Goal: Check status: Check status

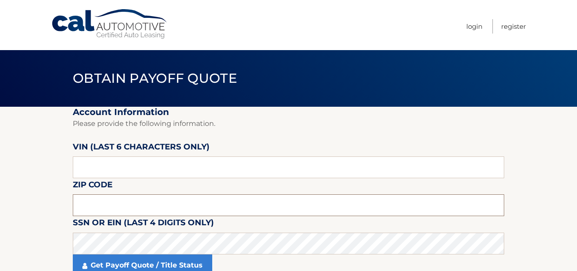
click at [138, 212] on input "text" at bounding box center [289, 205] width 432 height 22
type input "10024"
click at [158, 174] on input "text" at bounding box center [289, 168] width 432 height 22
type input "167751"
click at [54, 189] on section "Account Information Please provide the following information. [PERSON_NAME] (la…" at bounding box center [288, 197] width 577 height 180
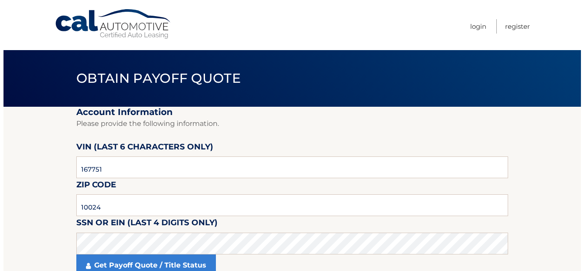
scroll to position [44, 0]
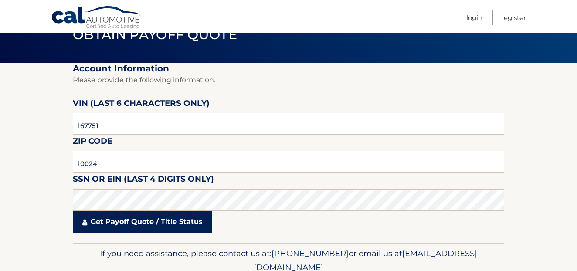
click at [139, 232] on link "Get Payoff Quote / Title Status" at bounding box center [143, 222] width 140 height 22
click at [138, 227] on link "Get Payoff Quote / Title Status" at bounding box center [143, 222] width 140 height 22
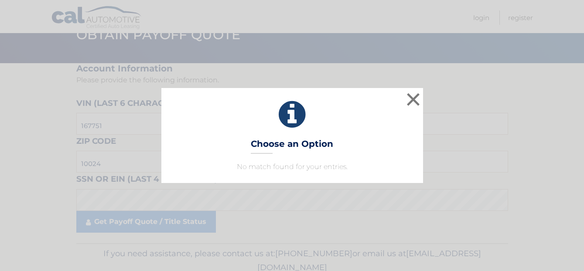
click at [119, 160] on div "× Choose an Option No match found for your entries. This is what you see on sec…" at bounding box center [291, 135] width 577 height 95
click at [119, 160] on input "10024" at bounding box center [289, 162] width 432 height 22
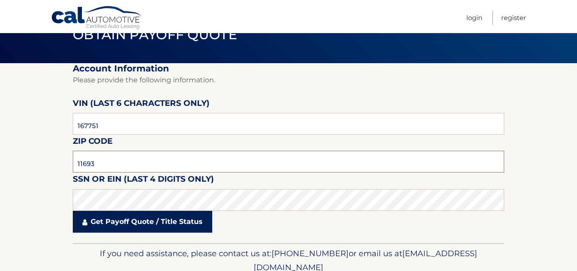
type input "11693"
click at [138, 224] on link "Get Payoff Quote / Title Status" at bounding box center [143, 222] width 140 height 22
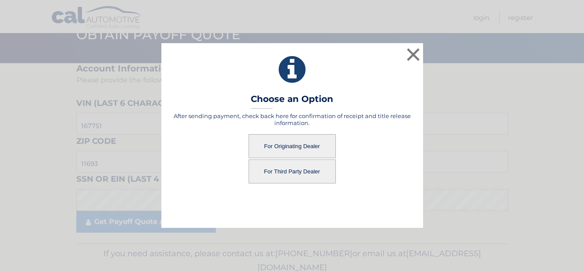
click at [301, 143] on button "For Originating Dealer" at bounding box center [292, 146] width 87 height 24
click at [297, 146] on button "For Originating Dealer" at bounding box center [292, 146] width 87 height 24
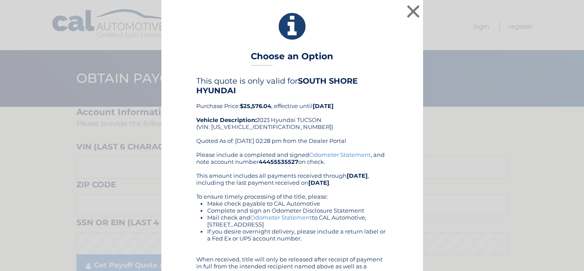
click at [357, 110] on div "This quote is only valid for SOUTH SHORE HYUNDAI Purchase Price: $25,576.04 , e…" at bounding box center [292, 113] width 192 height 75
click at [242, 123] on div "This quote is only valid for SOUTH SHORE HYUNDAI Purchase Price: $25,576.04 , e…" at bounding box center [292, 113] width 192 height 75
click at [250, 126] on div "This quote is only valid for SOUTH SHORE HYUNDAI Purchase Price: $25,576.04 , e…" at bounding box center [292, 113] width 192 height 75
click at [264, 127] on div "This quote is only valid for SOUTH SHORE HYUNDAI Purchase Price: $25,576.04 , e…" at bounding box center [292, 113] width 192 height 75
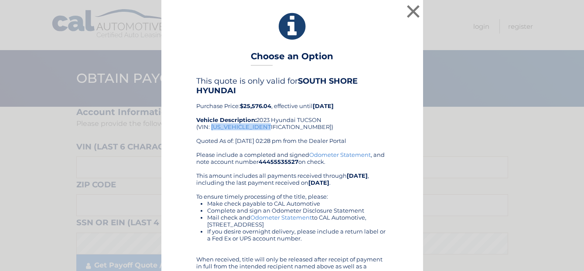
click at [265, 127] on div "This quote is only valid for SOUTH SHORE HYUNDAI Purchase Price: $25,576.04 , e…" at bounding box center [292, 113] width 192 height 75
copy div "5NMJFCAEXPH167751"
click at [405, 61] on div "× Choose an Option This quote is only valid for SOUTH SHORE HYUNDAI Purchase Pr…" at bounding box center [292, 161] width 262 height 323
click at [492, 107] on div "× Choose an Option This quote is only valid for SOUTH SHORE HYUNDAI Purchase Pr…" at bounding box center [291, 161] width 577 height 323
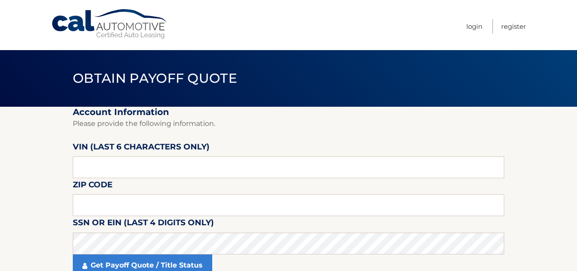
click at [89, 24] on link "Cal Automotive" at bounding box center [110, 24] width 118 height 31
